Goal: Understand process/instructions

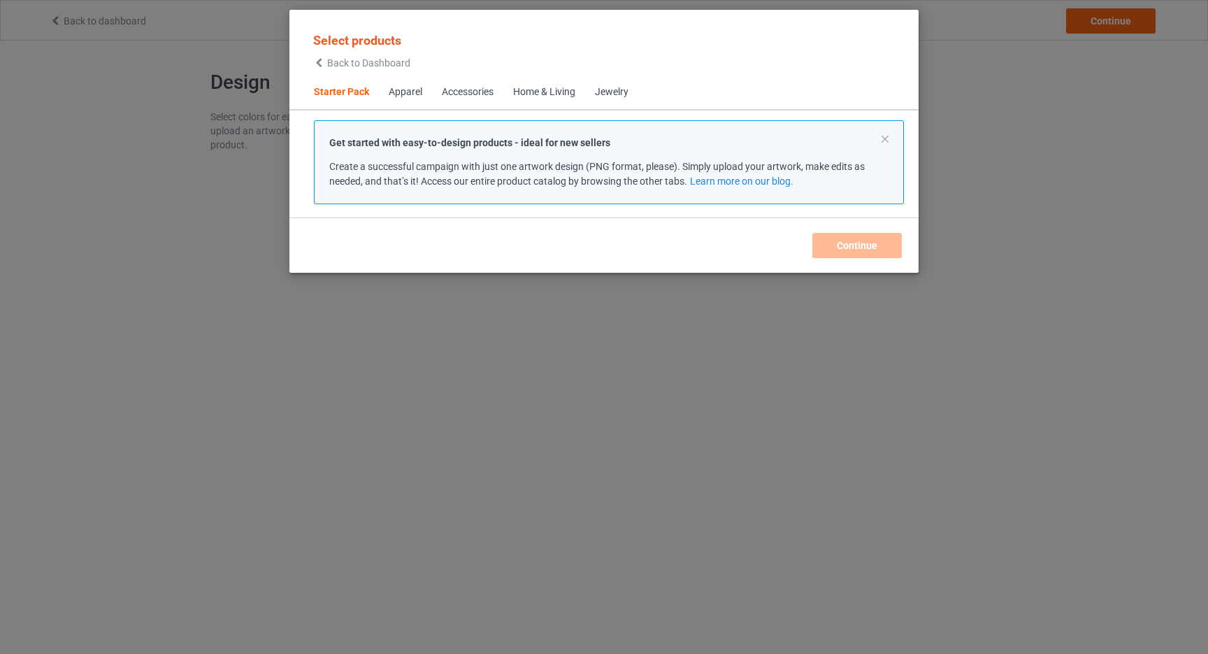
scroll to position [17, 0]
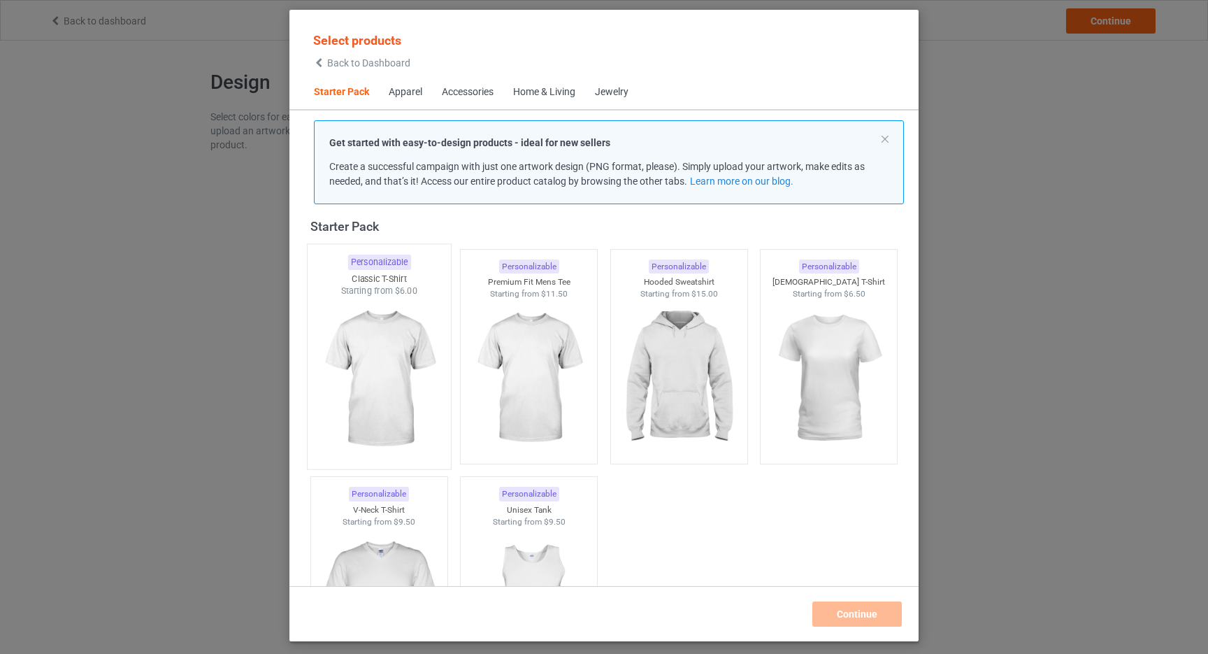
click at [379, 306] on div at bounding box center [379, 379] width 143 height 164
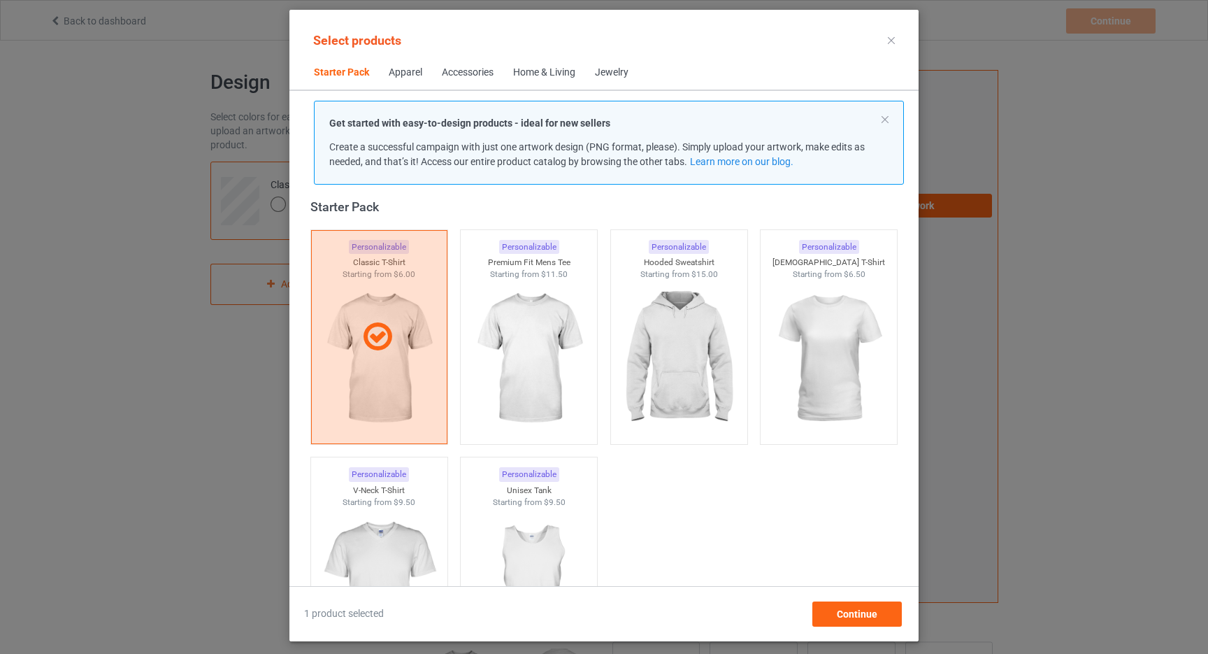
click at [538, 114] on div "Get started with easy-to-design products - ideal for new sellers Create a succe…" at bounding box center [609, 143] width 590 height 84
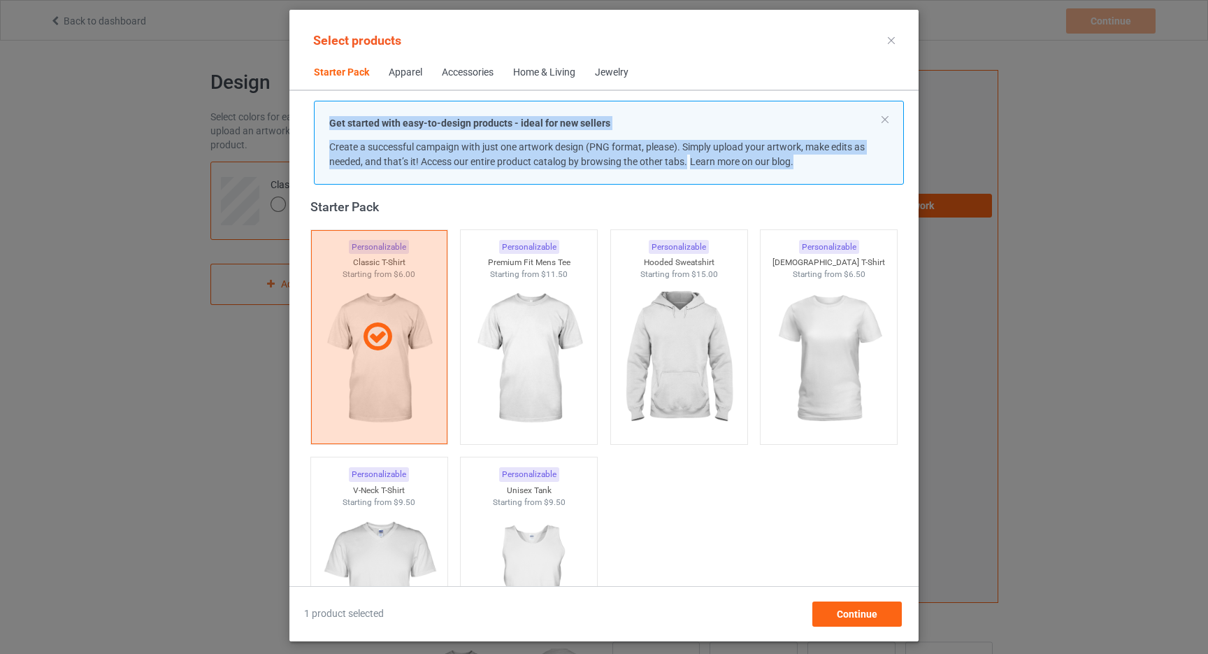
drag, startPoint x: 538, startPoint y: 114, endPoint x: 793, endPoint y: 165, distance: 259.6
click at [793, 165] on div "Get started with easy-to-design products - ideal for new sellers Create a succe…" at bounding box center [609, 143] width 590 height 84
click at [793, 165] on link "Learn more on our blog." at bounding box center [741, 161] width 103 height 11
